Goal: Transaction & Acquisition: Purchase product/service

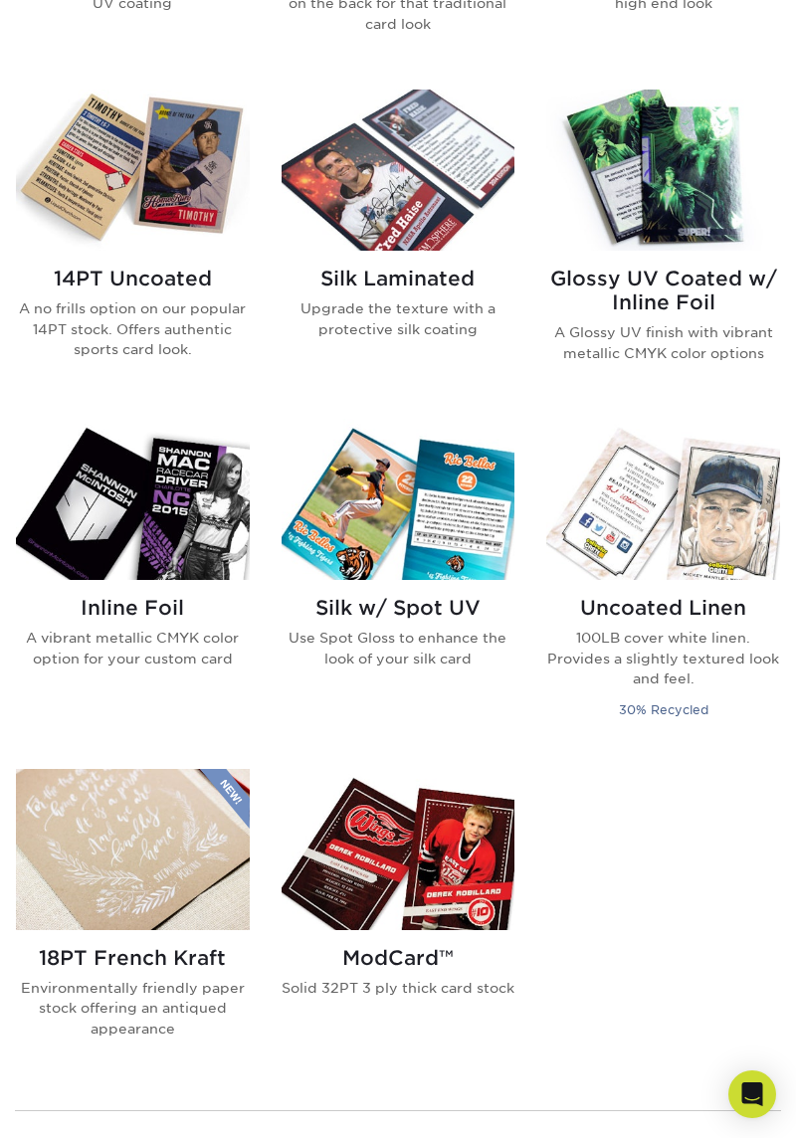
scroll to position [1272, 0]
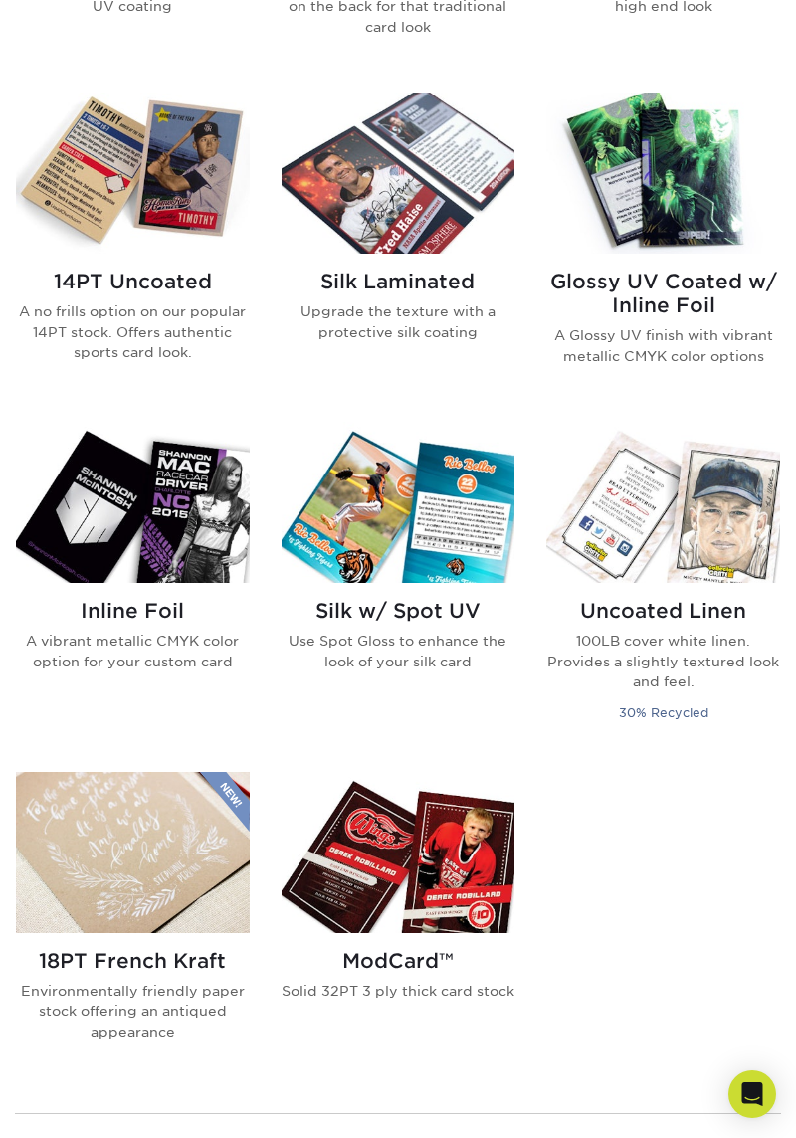
click at [374, 217] on img at bounding box center [399, 173] width 234 height 161
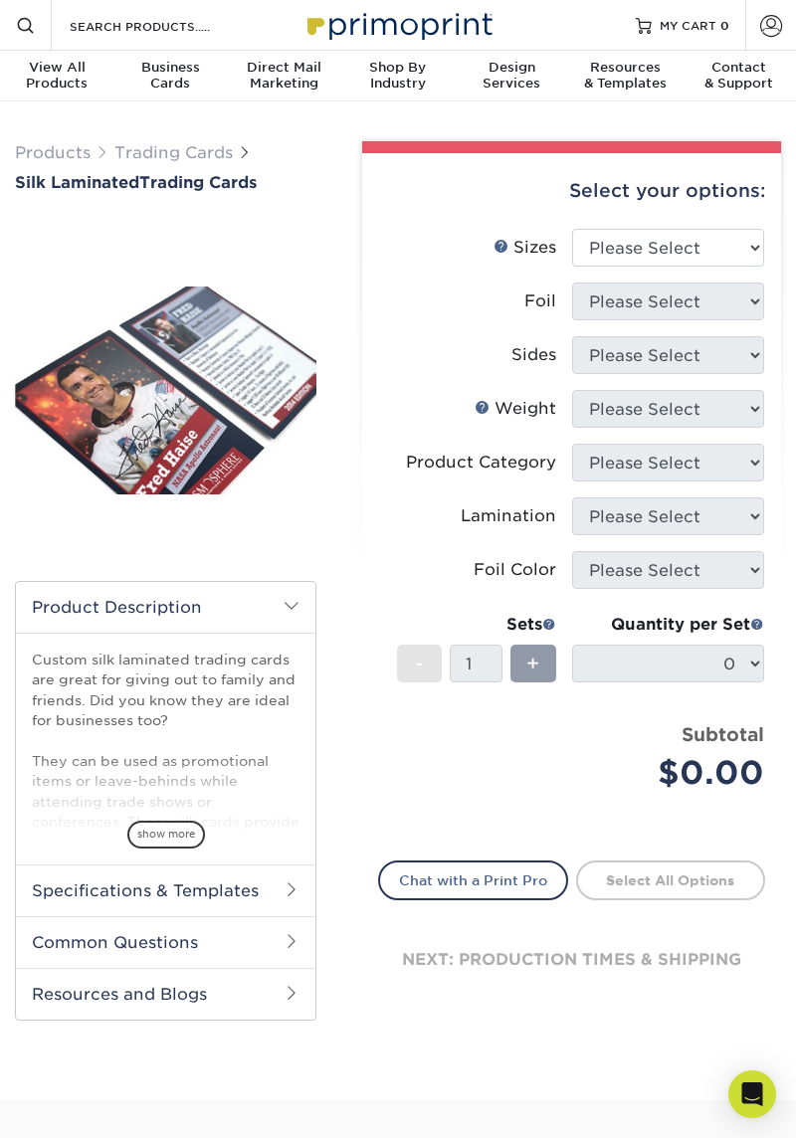
click at [519, 681] on div "+" at bounding box center [532, 664] width 45 height 38
click at [682, 235] on select "Please Select 2.5" x 3.5"" at bounding box center [668, 248] width 192 height 38
select select "2.50x3.50"
click at [572, 229] on select "Please Select 2.5" x 3.5"" at bounding box center [668, 248] width 192 height 38
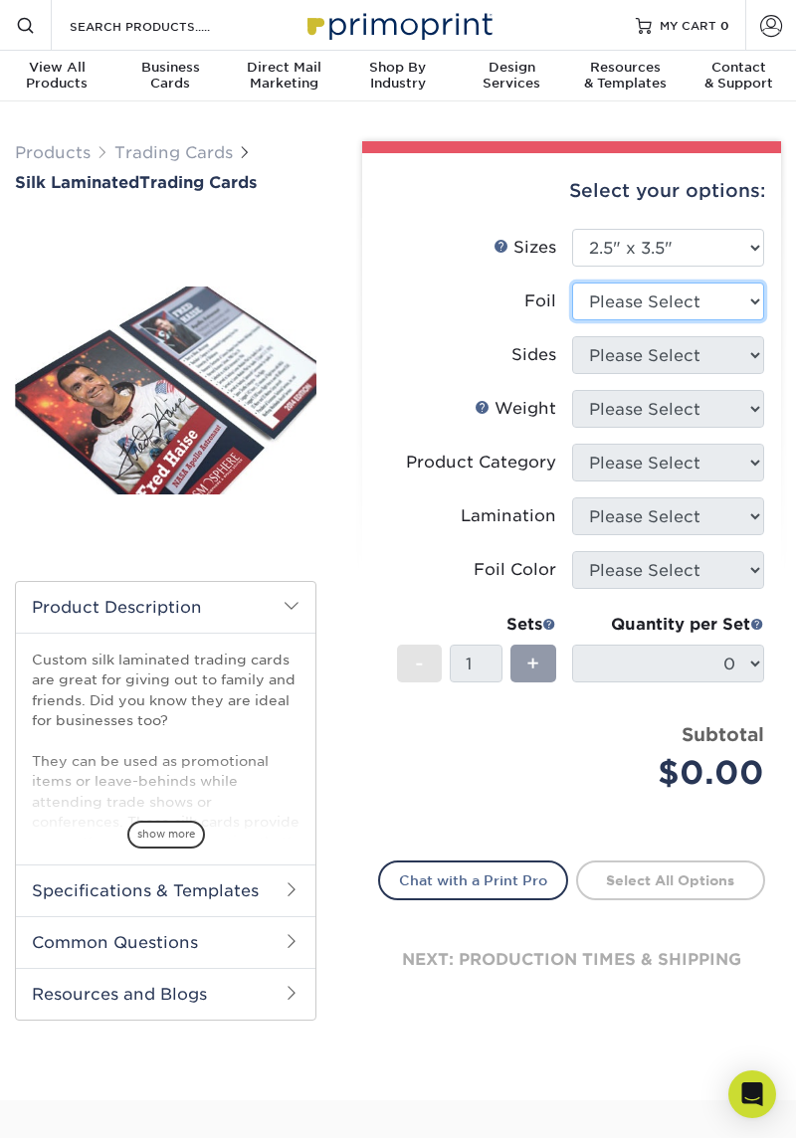
click at [693, 302] on select "Please Select No Yes" at bounding box center [668, 302] width 192 height 38
select select "1"
click at [572, 283] on select "Please Select No Yes" at bounding box center [668, 302] width 192 height 38
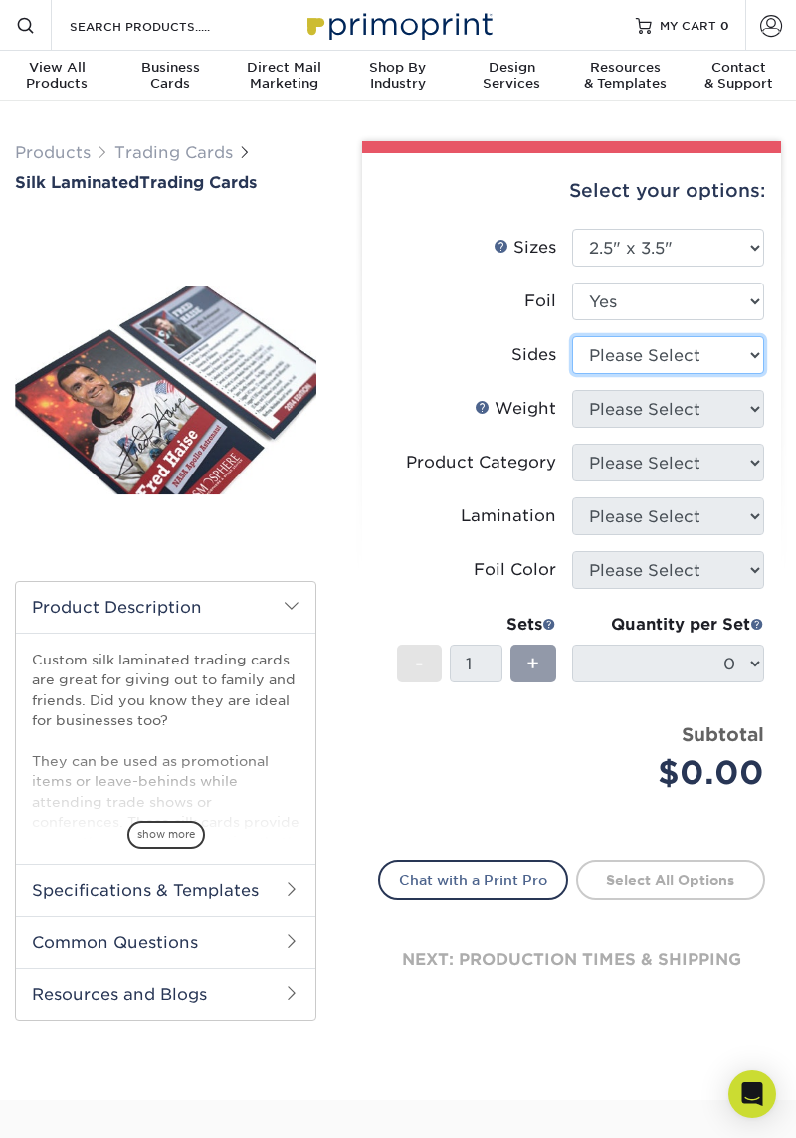
click at [744, 362] on select "Please Select Print Both Sides - Foil Both Sides Print Both Sides - Foil Front …" at bounding box center [668, 355] width 192 height 38
select select "a75ac2f1-9911-48d6-841d-245b5ac08f27"
click at [572, 336] on select "Please Select Print Both Sides - Foil Both Sides Print Both Sides - Foil Front …" at bounding box center [668, 355] width 192 height 38
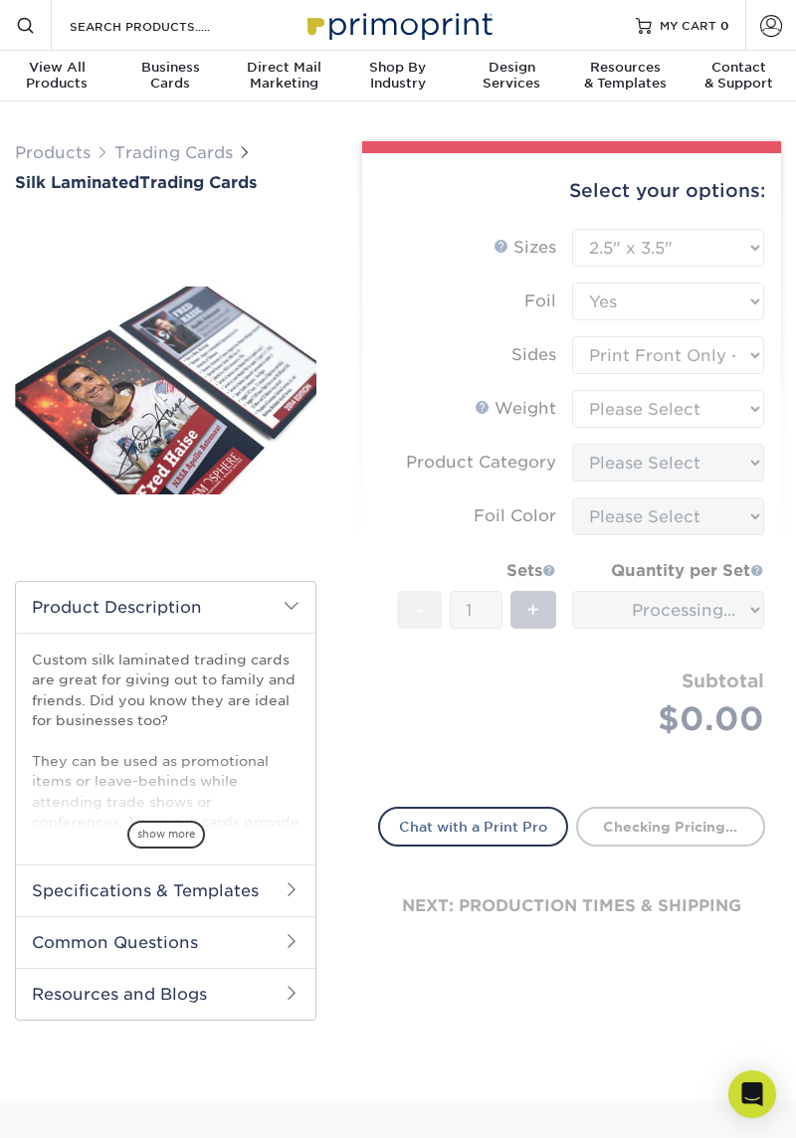
click at [732, 345] on form "Sizes Help Sizes Please Select 2.5" x 3.5" Foil Please Select No Yes -" at bounding box center [571, 506] width 387 height 554
click at [724, 357] on form "Sizes Help Sizes Please Select 2.5" x 3.5" Foil Please Select No Yes -" at bounding box center [571, 506] width 387 height 554
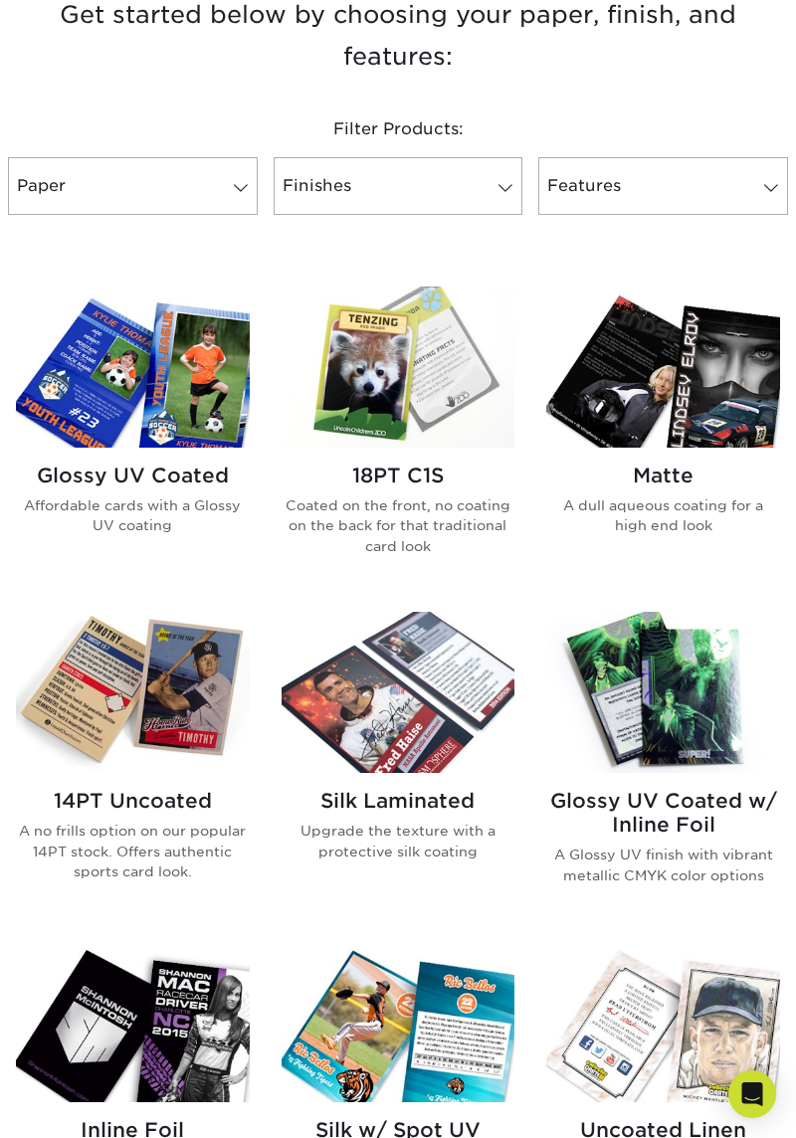
scroll to position [755, 0]
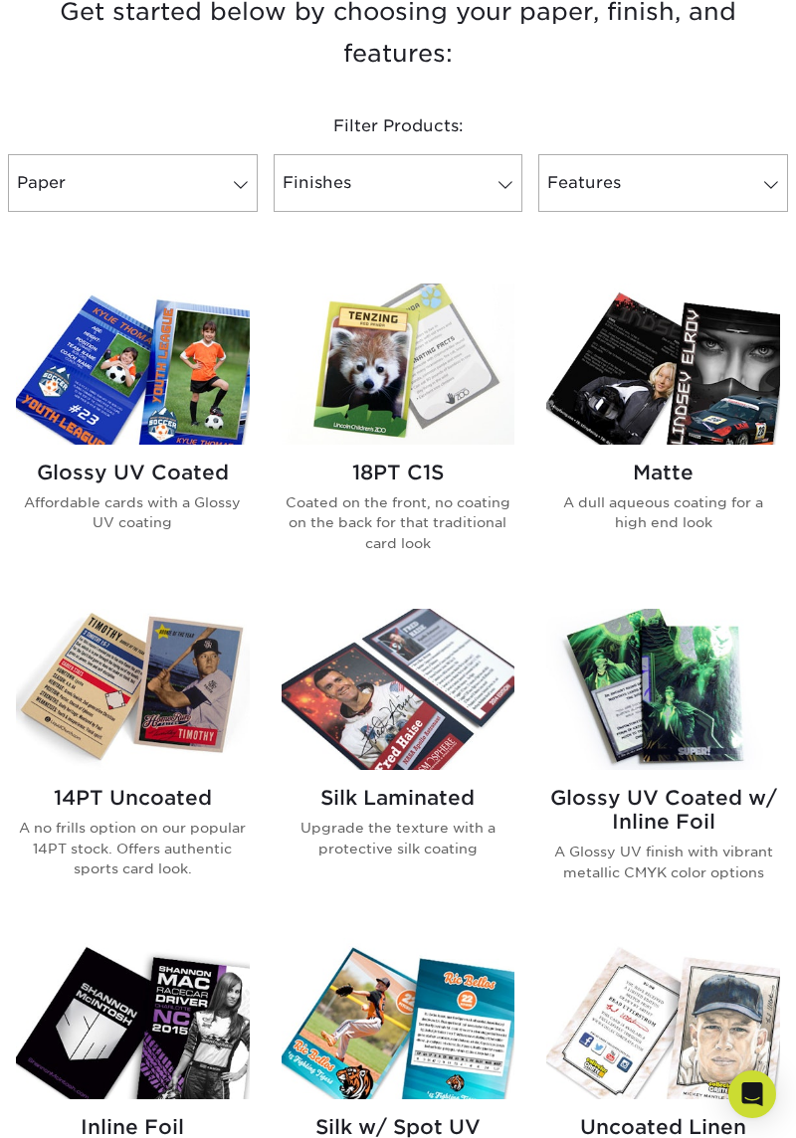
click at [446, 740] on img at bounding box center [399, 689] width 234 height 161
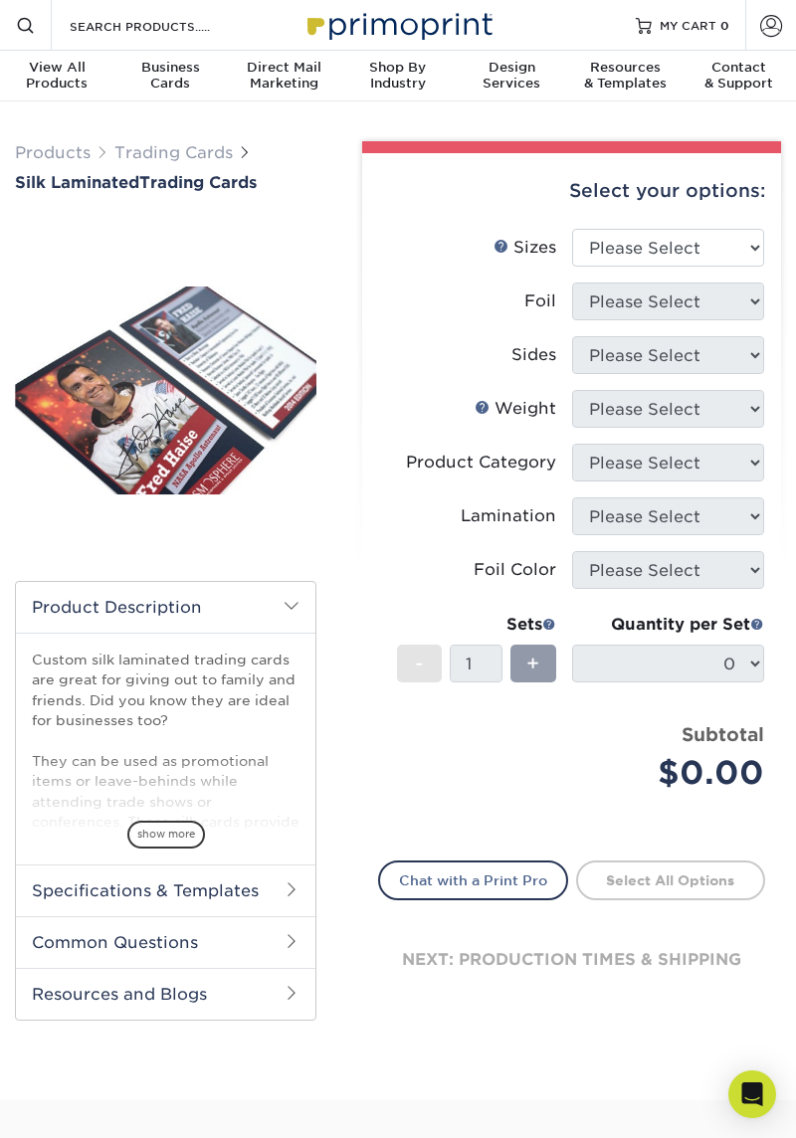
click at [546, 629] on span at bounding box center [549, 624] width 14 height 14
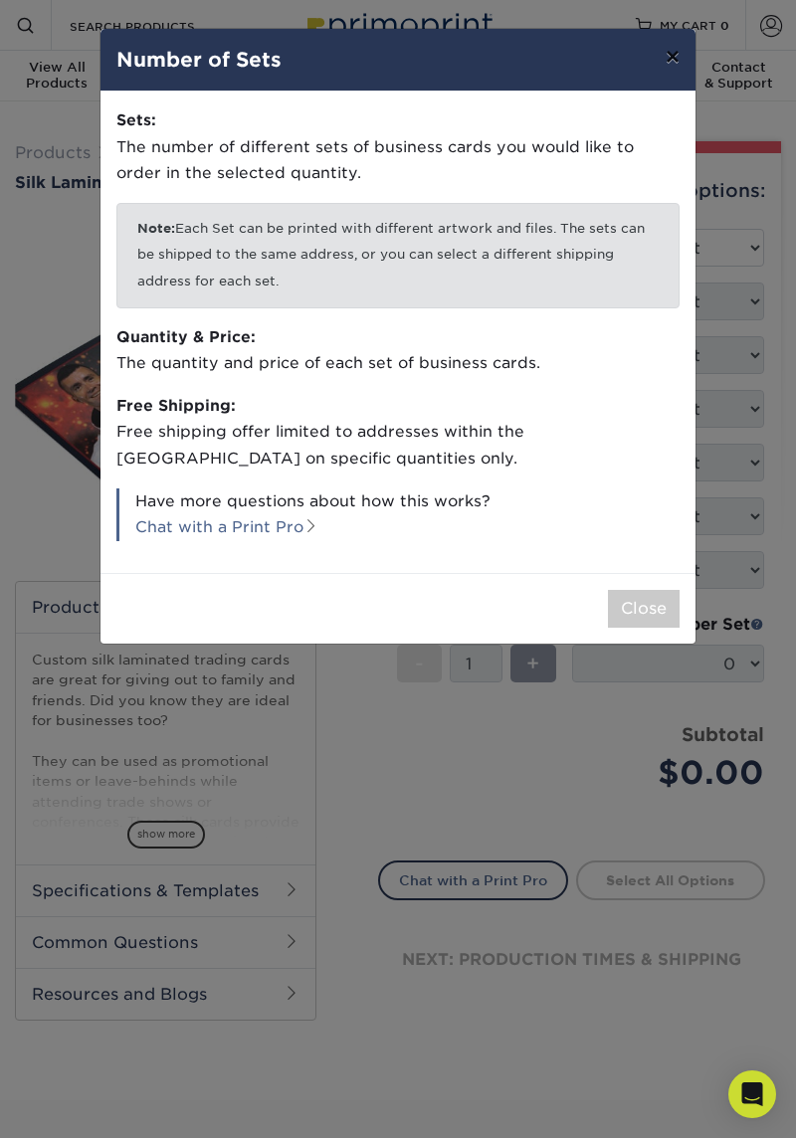
click at [684, 44] on button "×" at bounding box center [673, 57] width 46 height 56
